Goal: Task Accomplishment & Management: Manage account settings

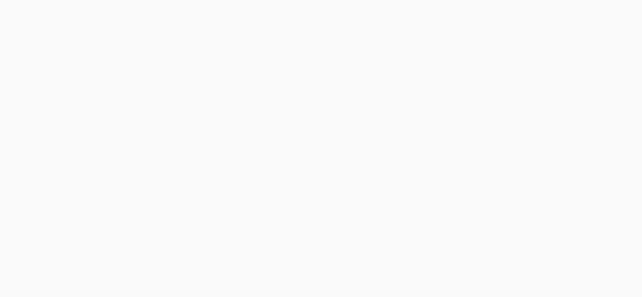
click at [628, 11] on body at bounding box center [321, 148] width 642 height 297
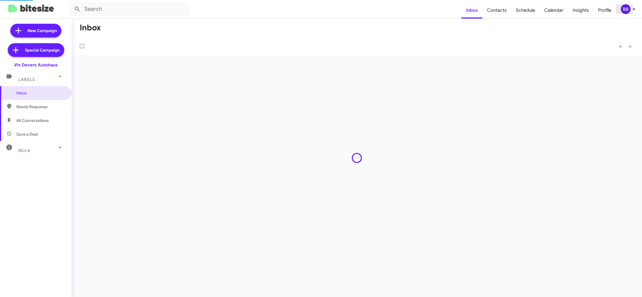
click at [628, 9] on div "BB" at bounding box center [626, 9] width 10 height 10
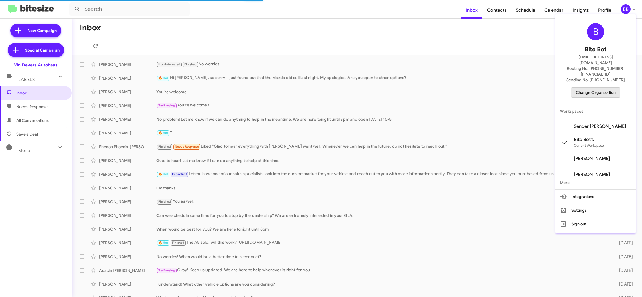
click at [605, 88] on span "Change Organization" at bounding box center [596, 93] width 40 height 10
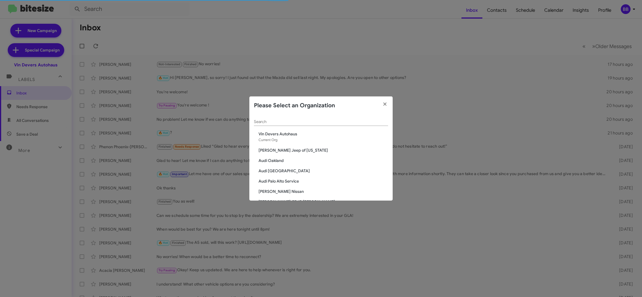
click at [265, 119] on div "Search" at bounding box center [321, 120] width 134 height 11
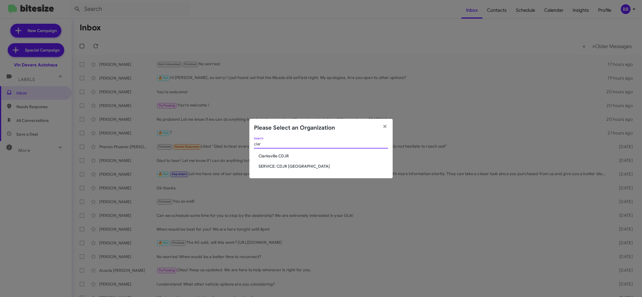
type input "clar"
click at [271, 153] on span "Clarksville CDJR" at bounding box center [323, 156] width 130 height 6
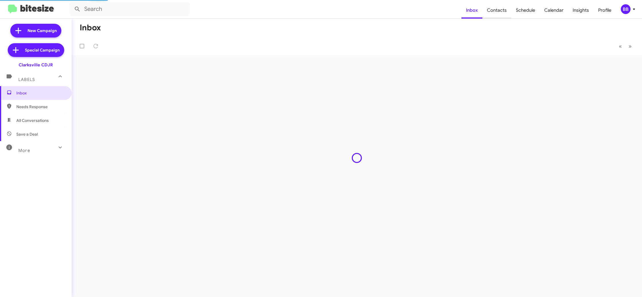
click at [493, 17] on span "Contacts" at bounding box center [496, 10] width 29 height 17
click at [494, 15] on span "Contacts" at bounding box center [496, 10] width 29 height 17
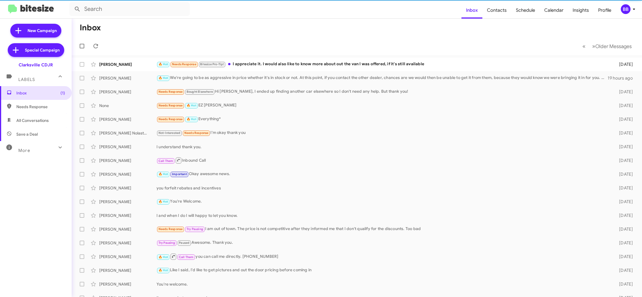
click at [629, 10] on div "BB" at bounding box center [626, 9] width 10 height 10
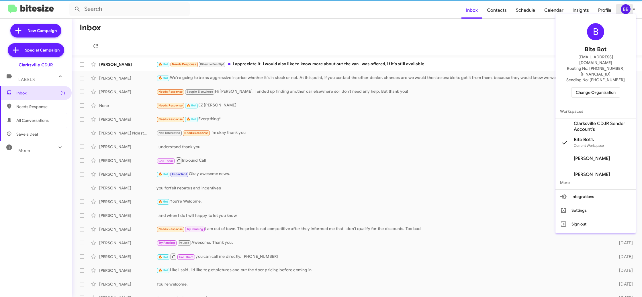
type input "in:groups"
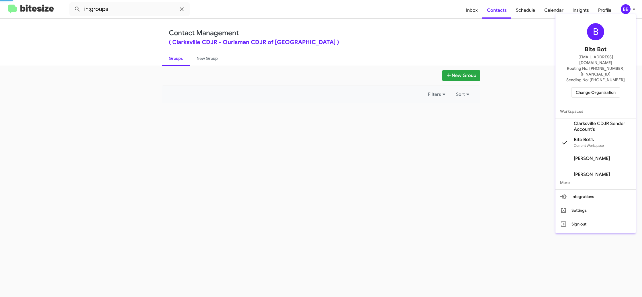
drag, startPoint x: 629, startPoint y: 10, endPoint x: 618, endPoint y: 2, distance: 13.5
click at [629, 10] on div at bounding box center [321, 148] width 642 height 297
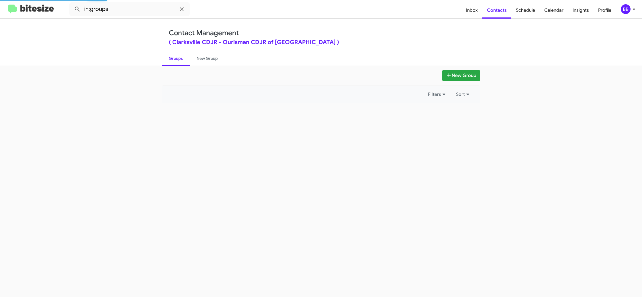
click at [628, 16] on mat-toolbar "in:groups Inbox Contacts Schedule Calendar Insights Profile BB" at bounding box center [321, 9] width 642 height 18
click at [625, 10] on div "BB" at bounding box center [626, 9] width 10 height 10
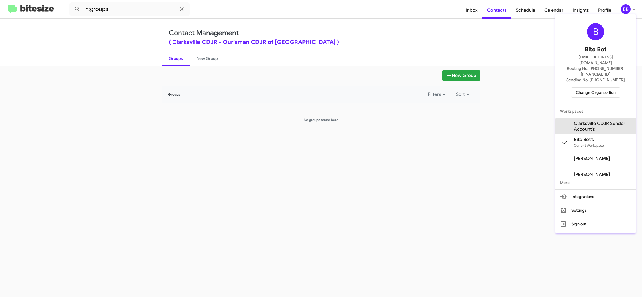
click at [603, 121] on span "Clarksville CDJR Sender Account's" at bounding box center [602, 126] width 57 height 11
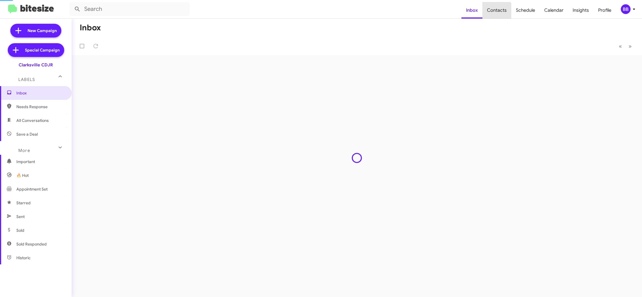
click at [496, 15] on span "Contacts" at bounding box center [496, 10] width 29 height 17
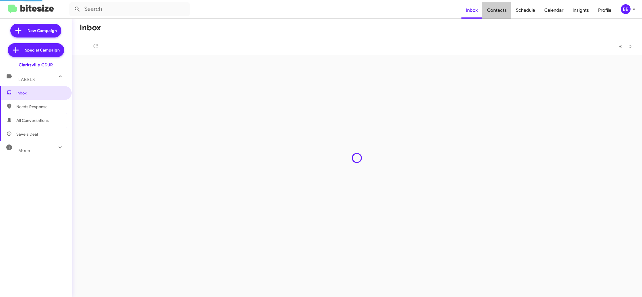
click at [496, 15] on span "Contacts" at bounding box center [496, 10] width 29 height 17
type input "in:groups"
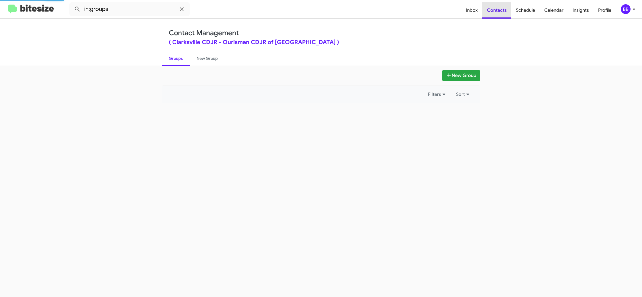
click at [496, 15] on span "Contacts" at bounding box center [496, 10] width 29 height 17
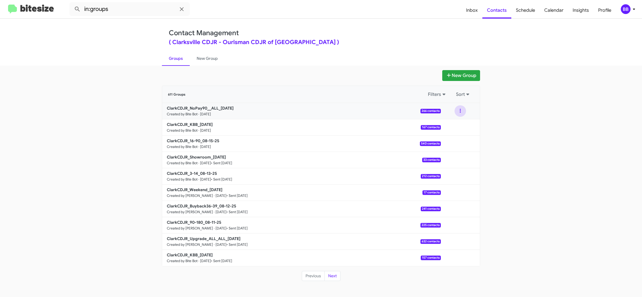
click at [461, 114] on button at bounding box center [459, 110] width 11 height 11
click at [456, 122] on button "View contacts" at bounding box center [443, 127] width 46 height 14
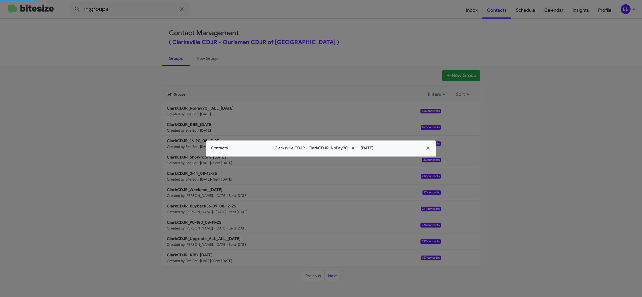
drag, startPoint x: 573, startPoint y: 96, endPoint x: 568, endPoint y: 84, distance: 13.0
click at [573, 96] on modal-container "Contacts Clarksville CDJR - ClarkCDJR_NoPay90__ALL_08-15-25" at bounding box center [321, 148] width 642 height 297
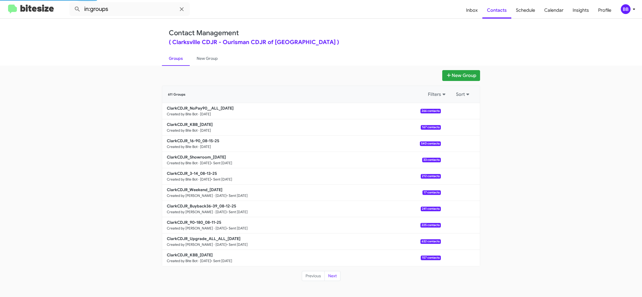
click at [530, 16] on span "Schedule" at bounding box center [525, 10] width 28 height 17
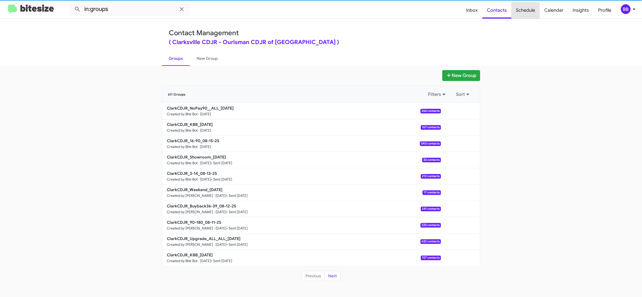
click at [530, 16] on span "Schedule" at bounding box center [525, 10] width 28 height 17
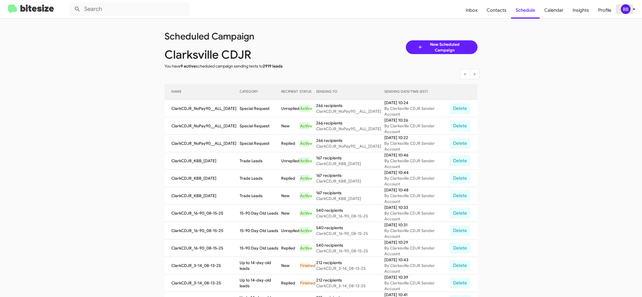
click at [626, 12] on div "BB" at bounding box center [626, 9] width 10 height 10
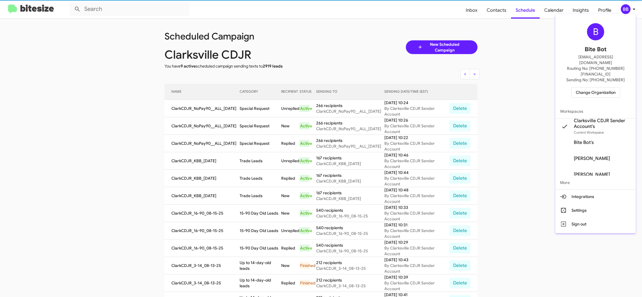
click at [581, 88] on span "Change Organization" at bounding box center [596, 93] width 40 height 10
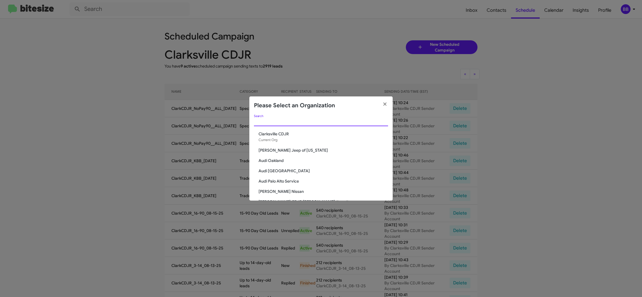
click at [286, 123] on input "Search" at bounding box center [321, 122] width 134 height 5
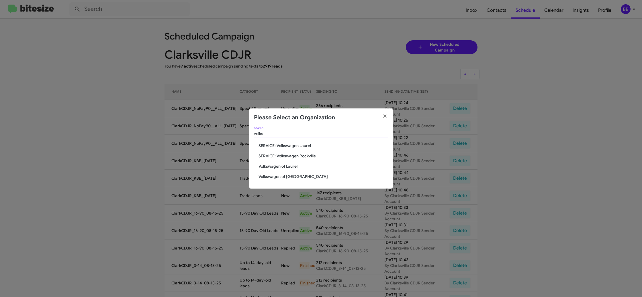
type input "volks"
click at [299, 168] on span "Volkswagen of Laurel" at bounding box center [323, 167] width 130 height 6
drag, startPoint x: 291, startPoint y: 167, endPoint x: 253, endPoint y: 134, distance: 50.6
click at [291, 167] on span "Volkswagen of Laurel" at bounding box center [323, 167] width 130 height 6
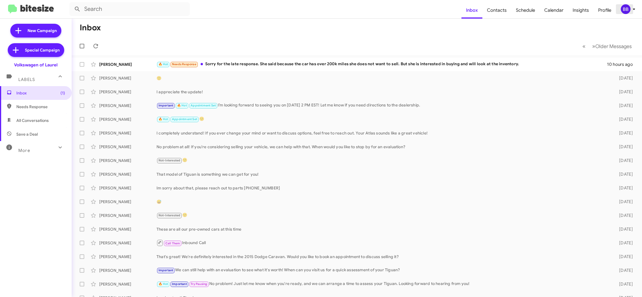
click at [630, 8] on icon at bounding box center [633, 9] width 7 height 7
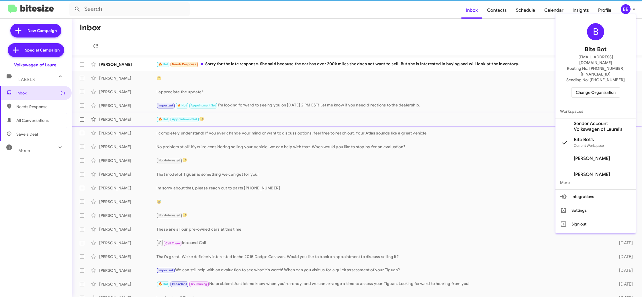
click at [597, 121] on span "Sender Account Volkswagen of Laurel's" at bounding box center [602, 126] width 57 height 11
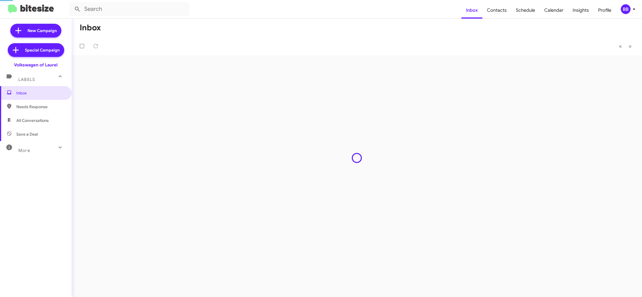
click at [500, 13] on span "Contacts" at bounding box center [496, 10] width 29 height 17
type input "in:groups"
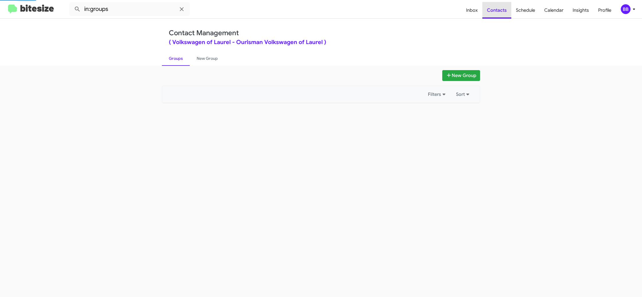
click at [500, 13] on span "Contacts" at bounding box center [496, 10] width 29 height 17
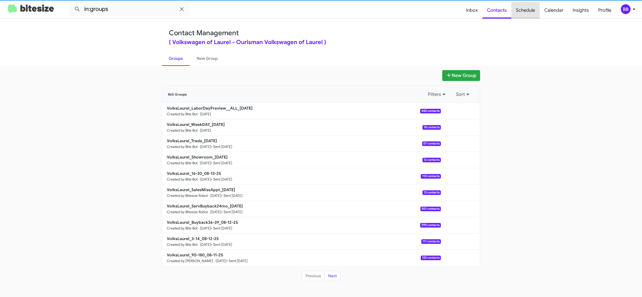
click at [525, 16] on span "Schedule" at bounding box center [525, 10] width 28 height 17
